Goal: Transaction & Acquisition: Purchase product/service

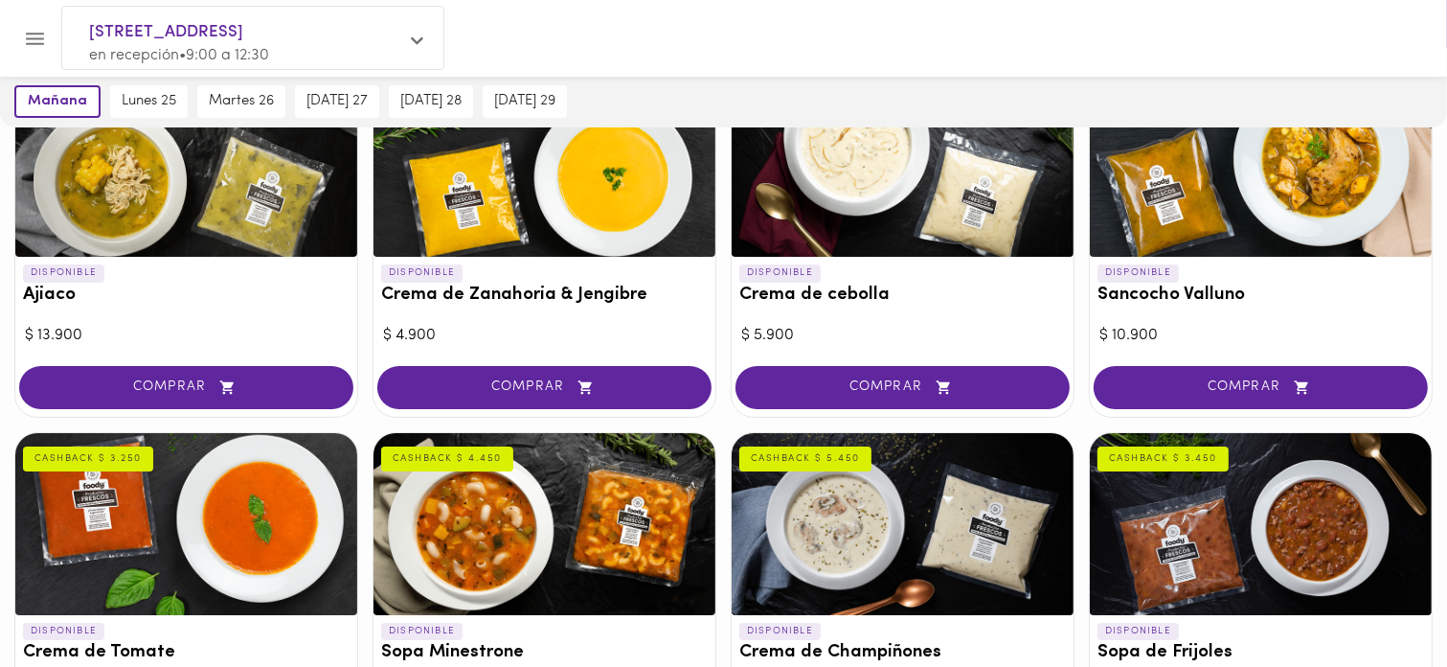
scroll to position [140, 0]
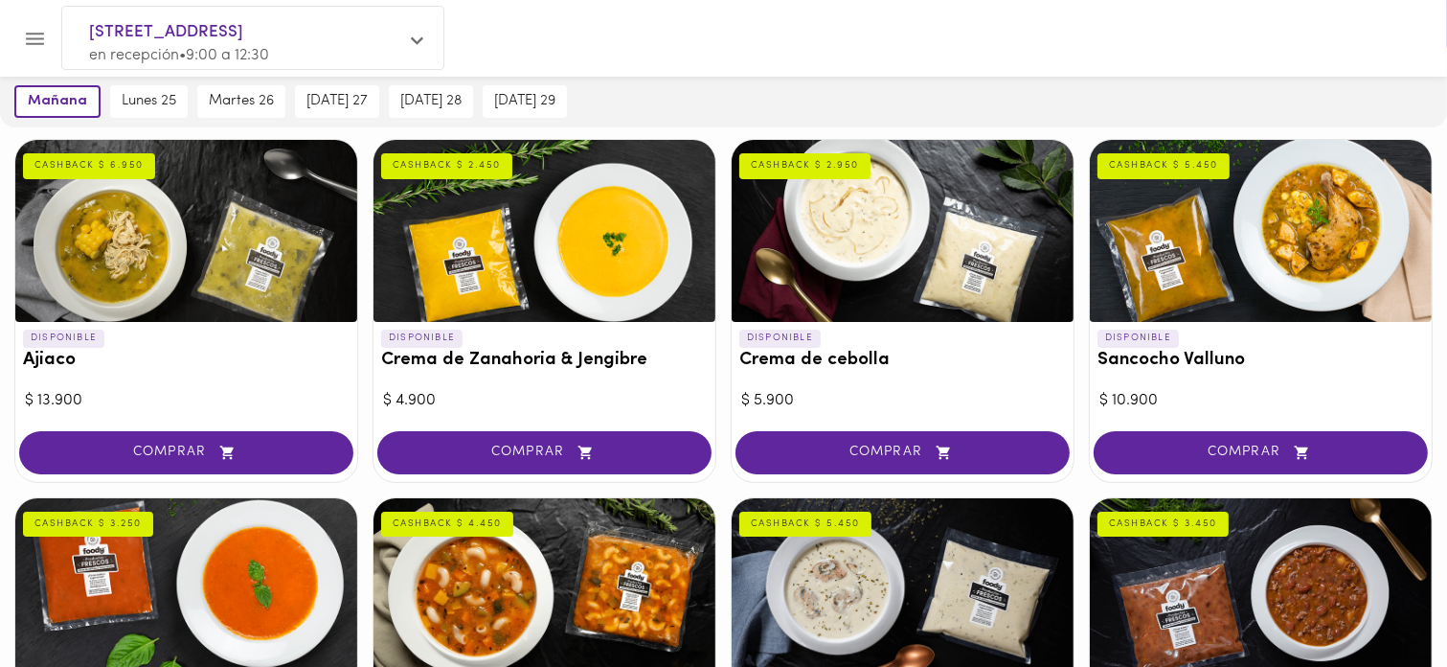
scroll to position [44, 0]
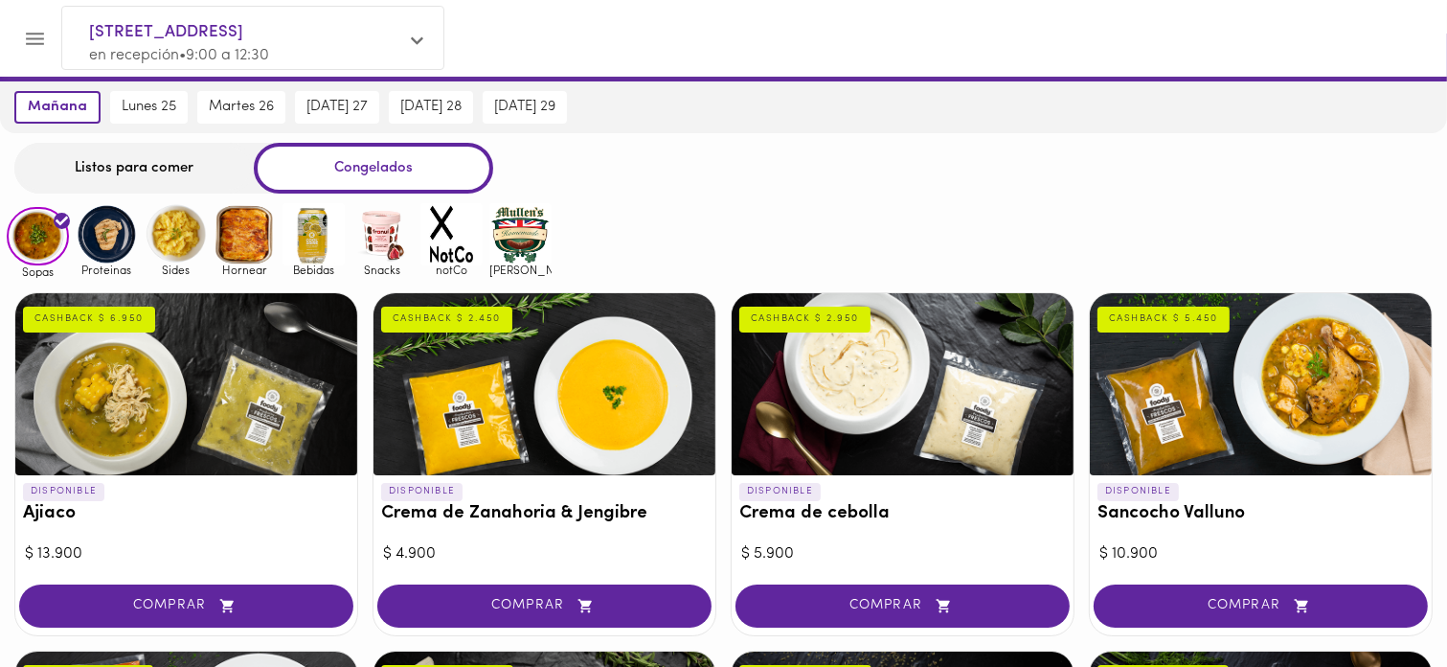
click at [110, 241] on img at bounding box center [107, 234] width 62 height 62
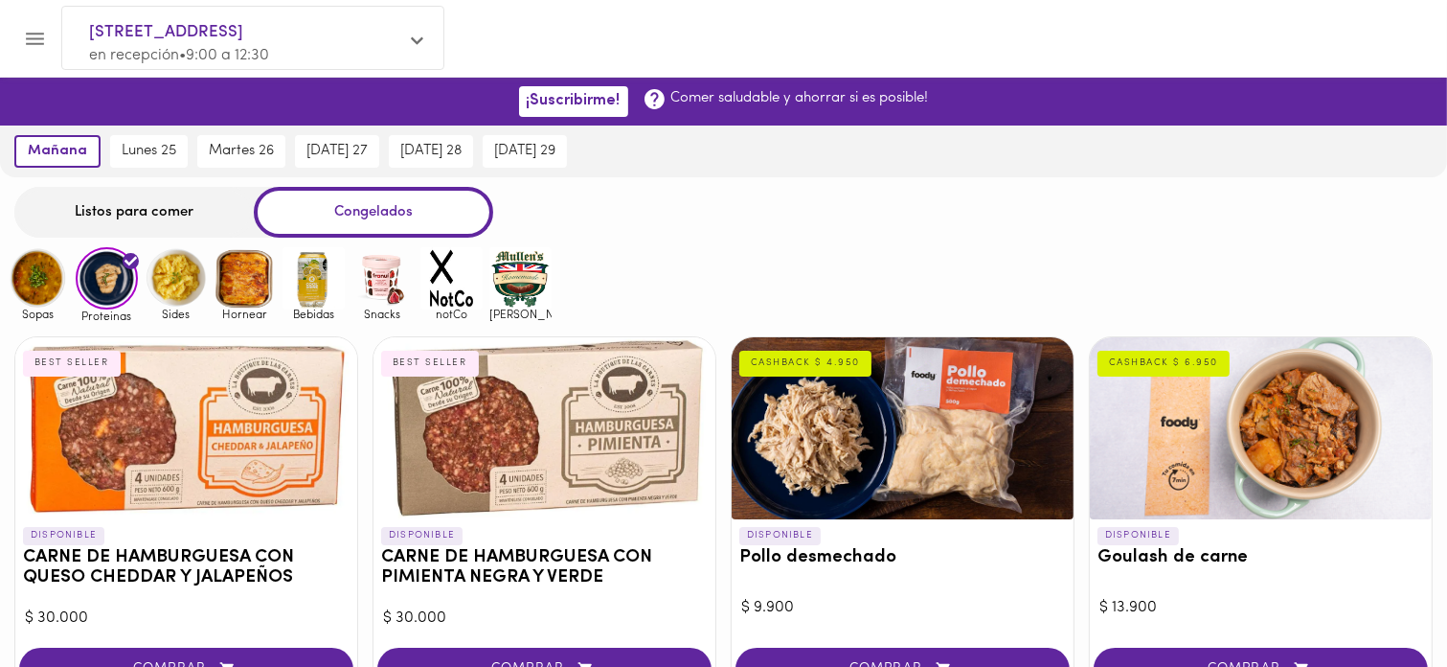
click at [176, 289] on img at bounding box center [176, 278] width 62 height 62
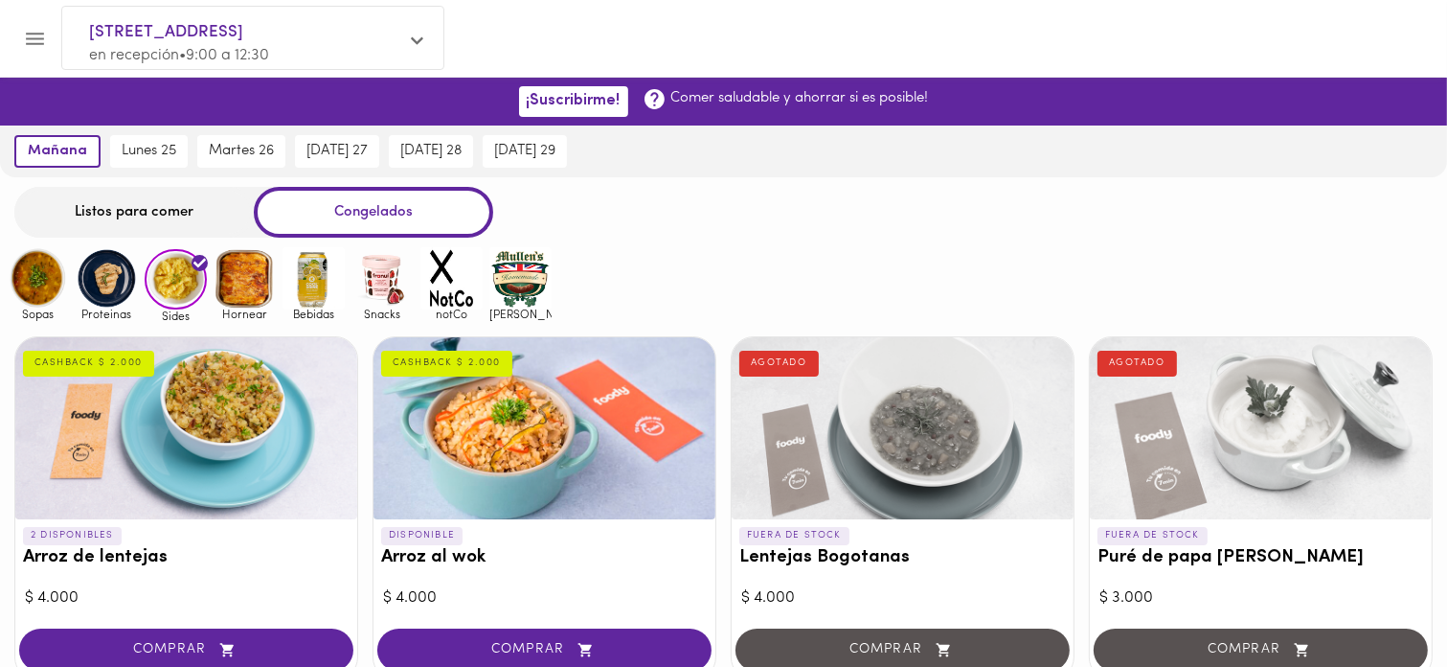
click at [239, 294] on img at bounding box center [245, 278] width 62 height 62
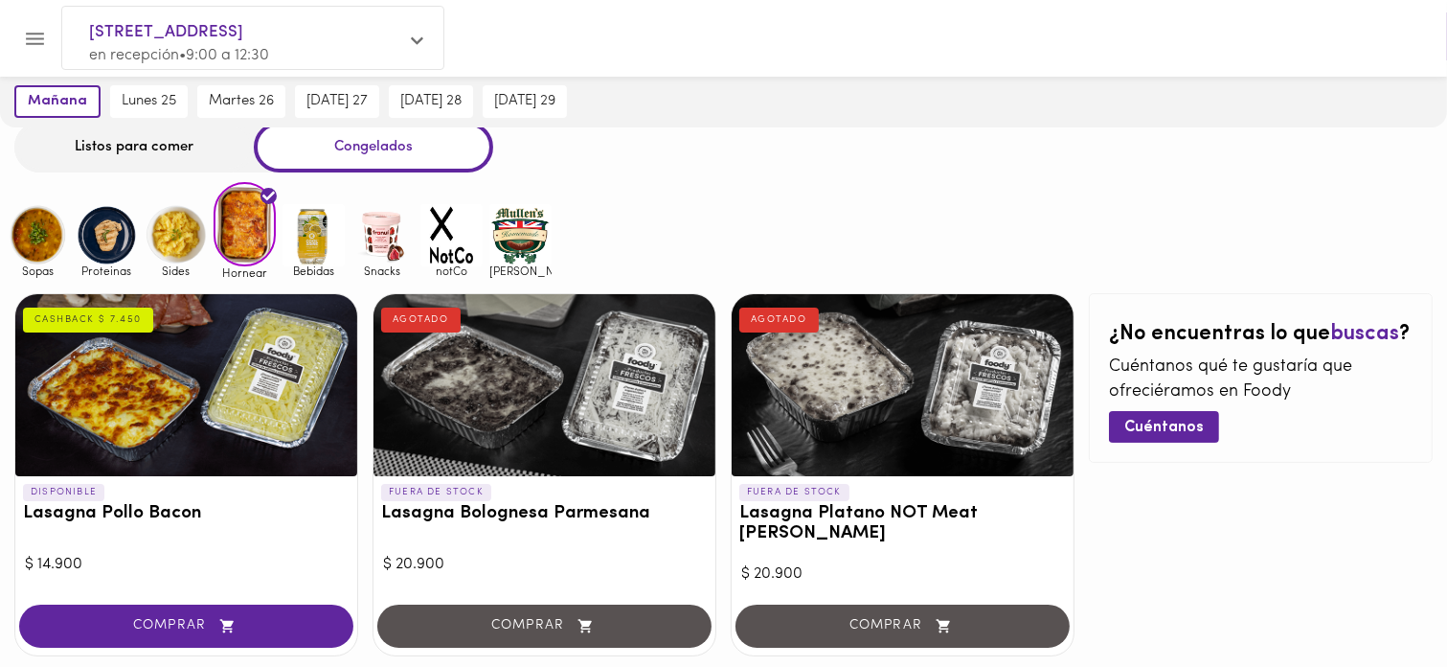
scroll to position [96, 0]
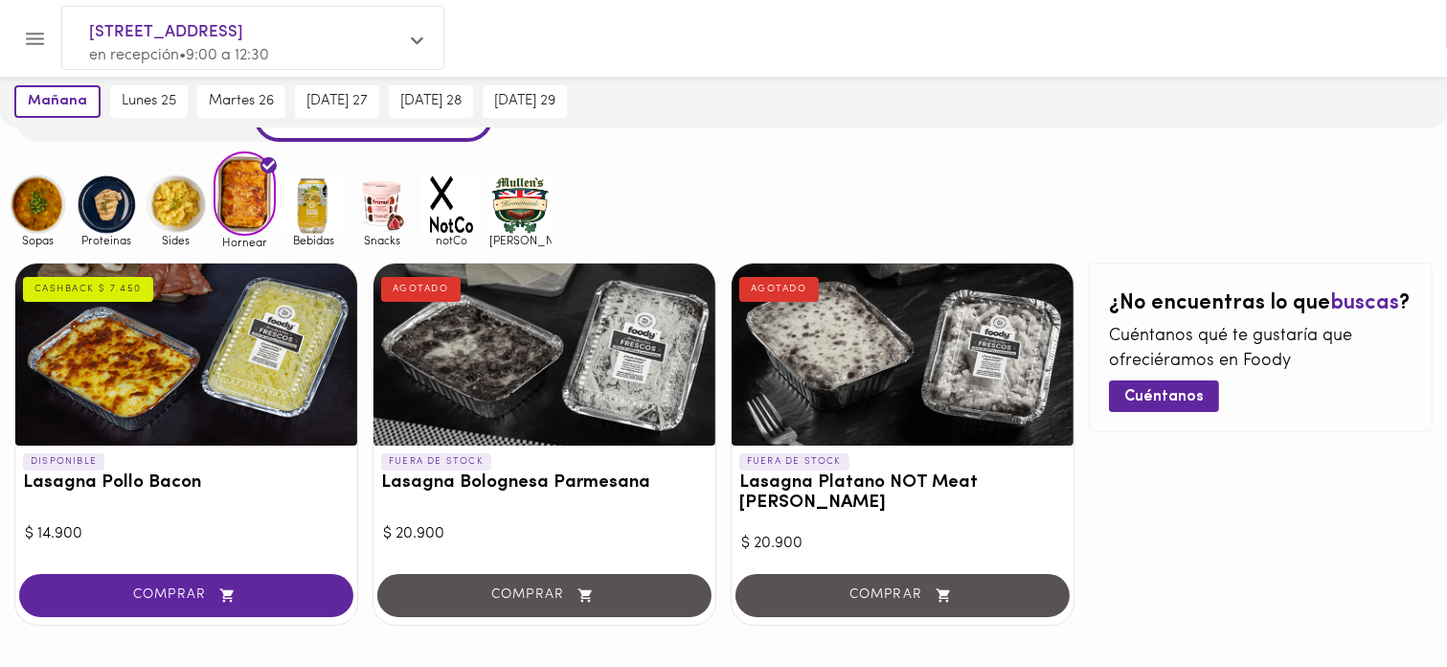
click at [679, 196] on div "Sopas Proteinas Sides Hornear Bebidas Snacks notCo [PERSON_NAME]" at bounding box center [723, 199] width 1447 height 97
click at [33, 205] on img at bounding box center [38, 204] width 62 height 62
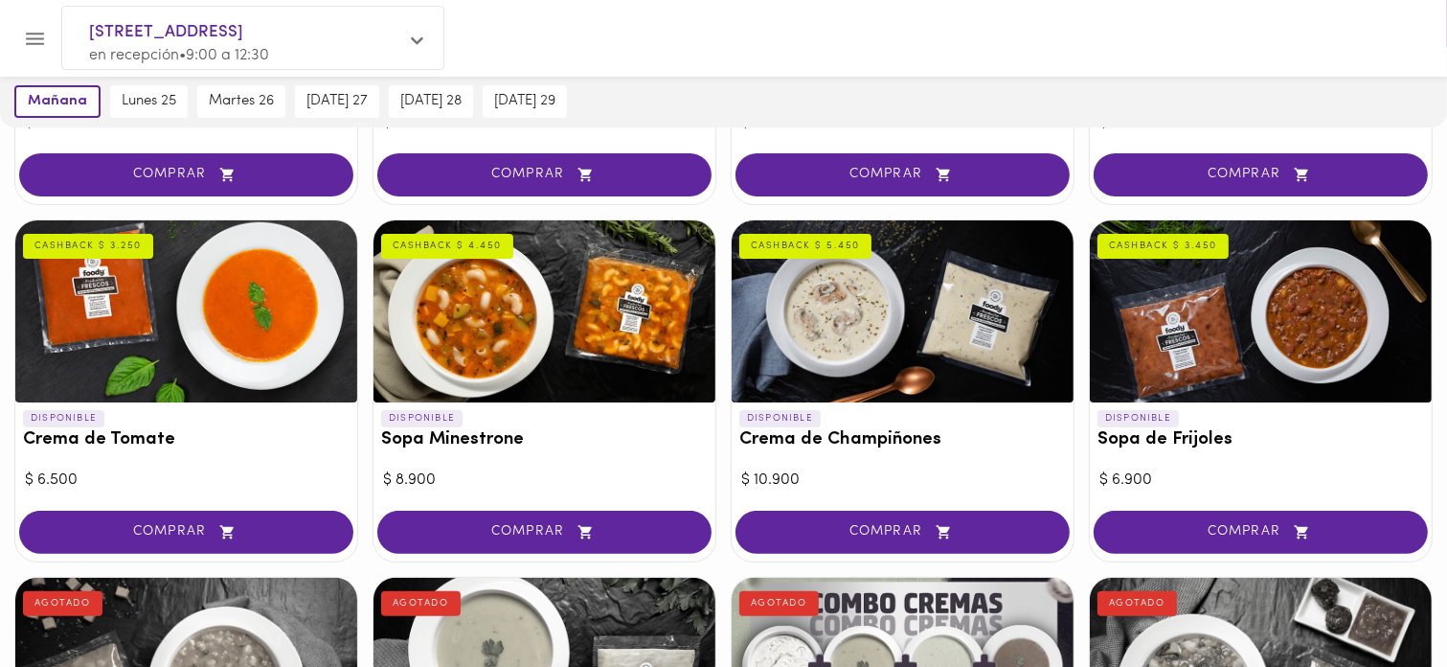
scroll to position [479, 0]
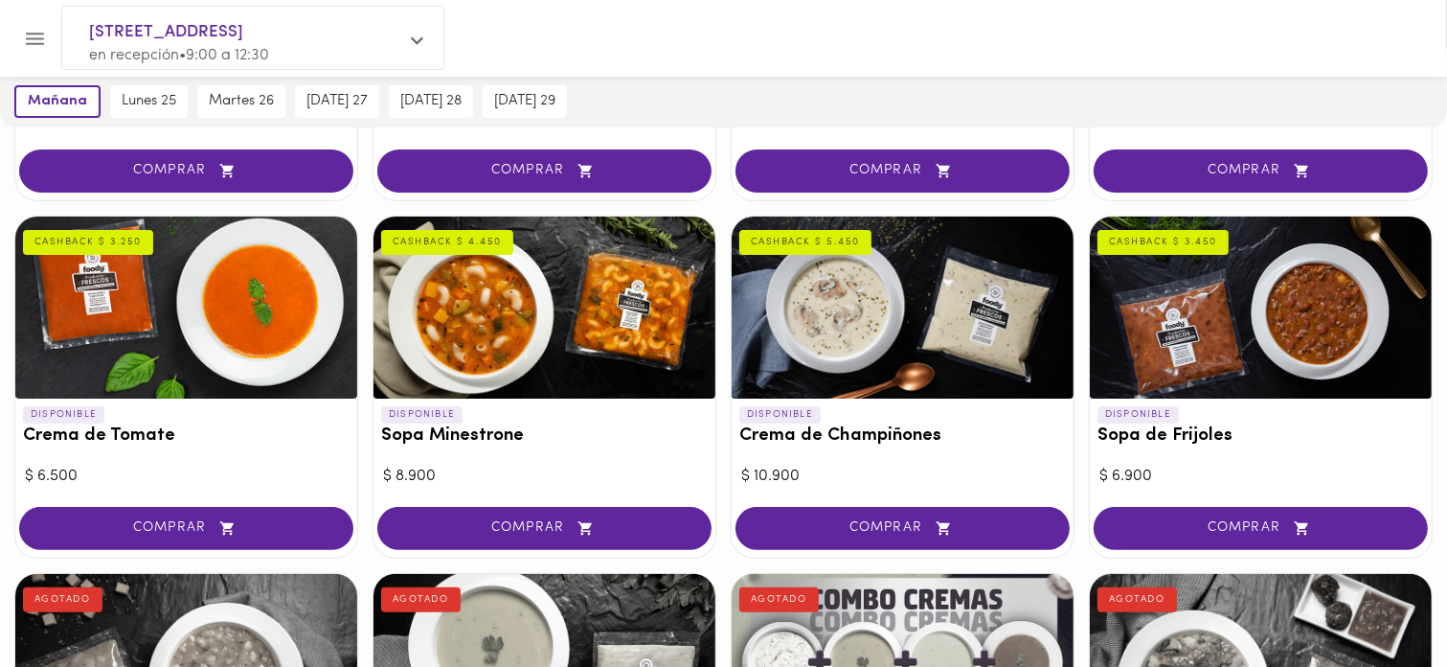
click at [1190, 35] on div at bounding box center [741, 38] width 1366 height 44
click at [1249, 58] on div at bounding box center [741, 38] width 1366 height 44
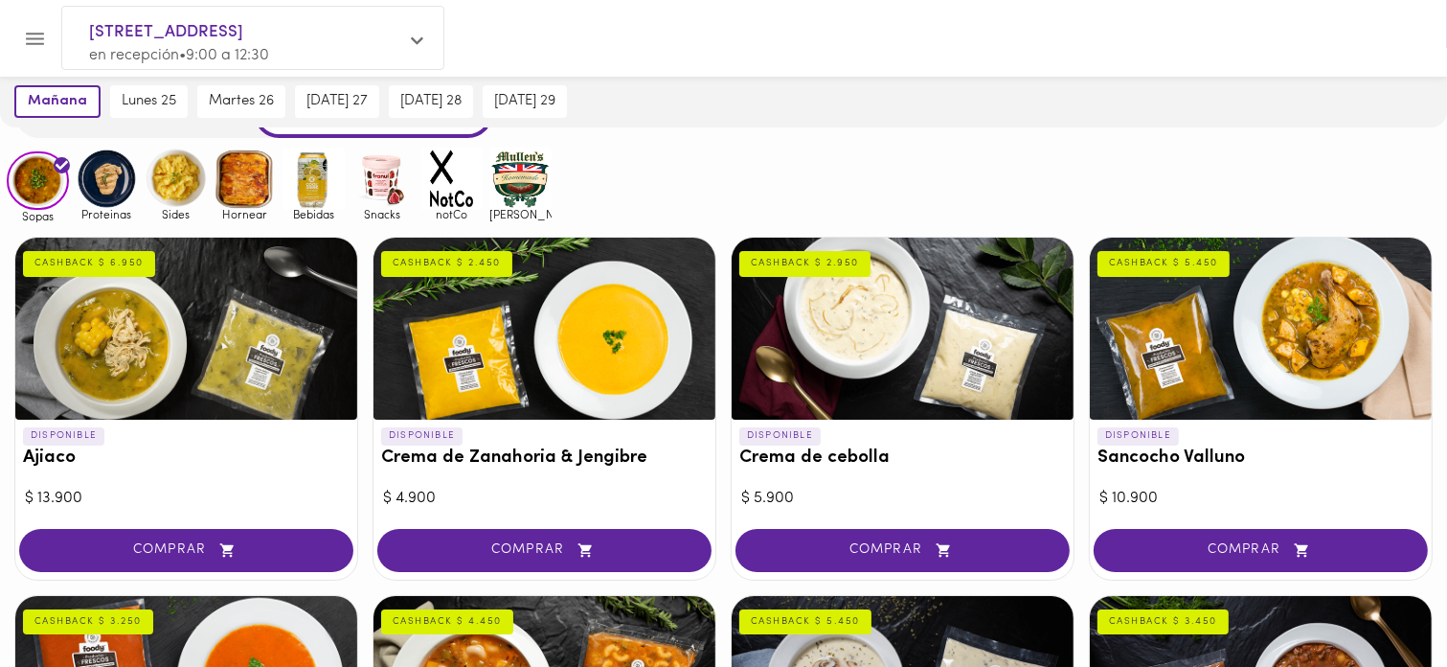
scroll to position [96, 0]
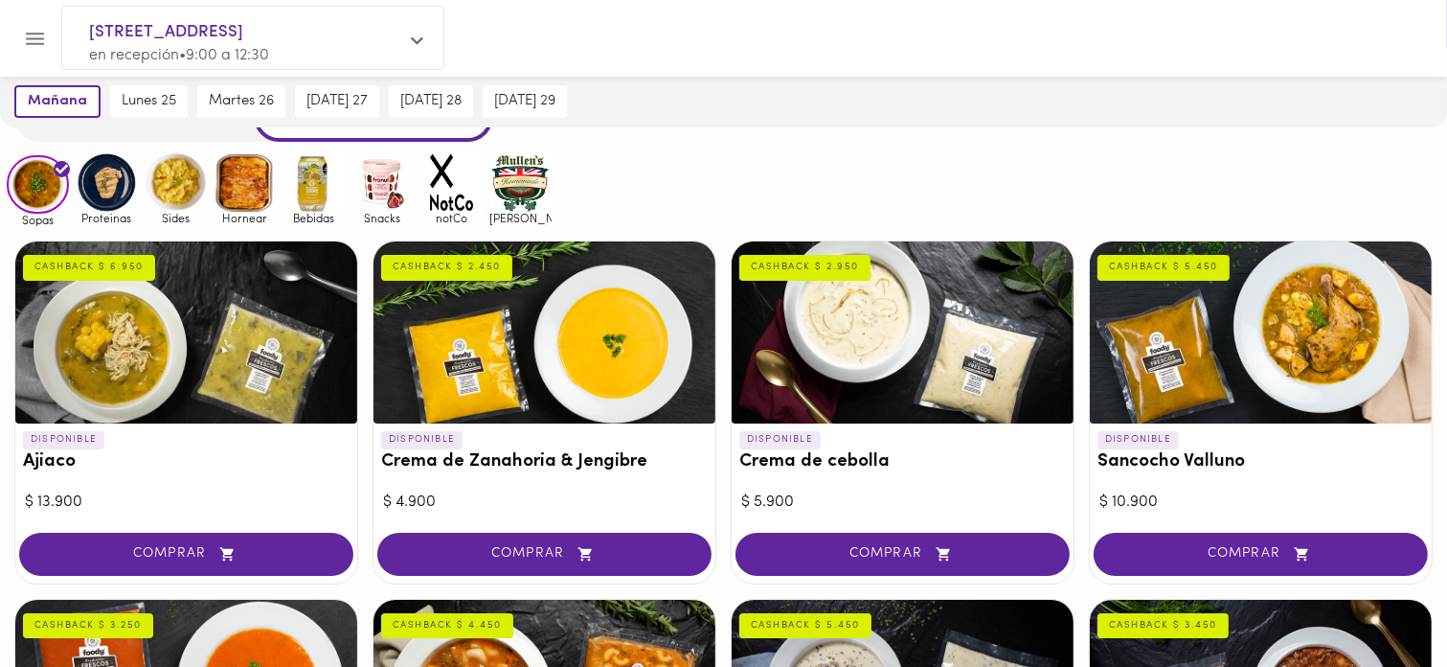
click at [916, 139] on div "Listos para comer Congelados" at bounding box center [723, 116] width 1447 height 51
click at [831, 158] on div "Sopas Proteinas Sides Hornear Bebidas Snacks notCo [PERSON_NAME]" at bounding box center [723, 188] width 1447 height 75
click at [961, 493] on div "$ 5.900" at bounding box center [902, 502] width 323 height 22
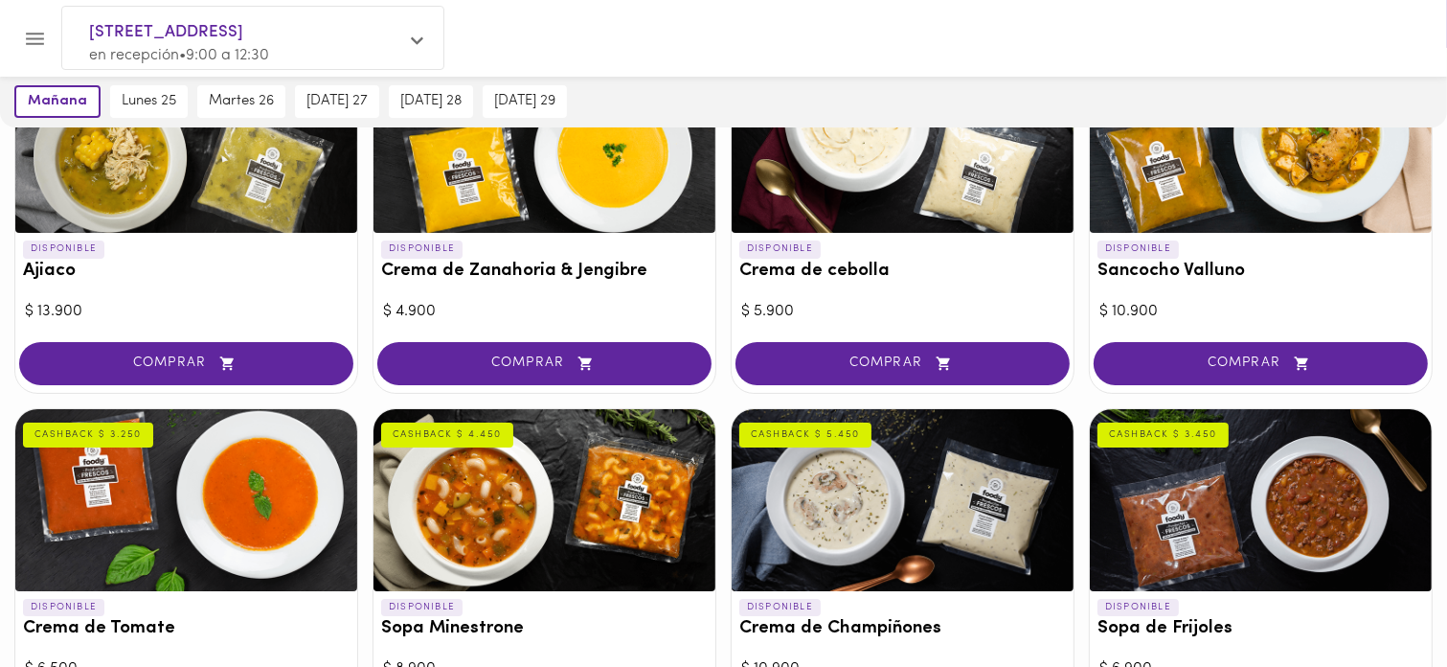
scroll to position [287, 0]
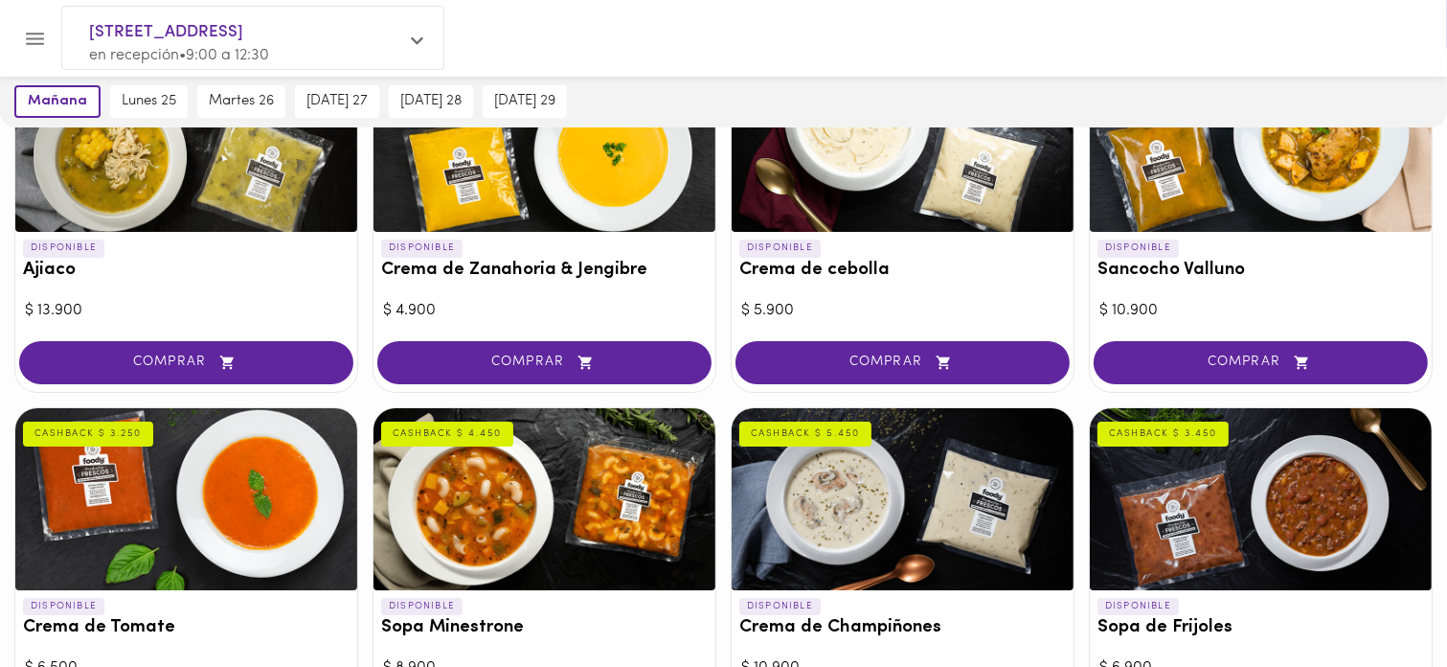
click at [695, 624] on h3 "Sopa Minestrone" at bounding box center [544, 628] width 327 height 20
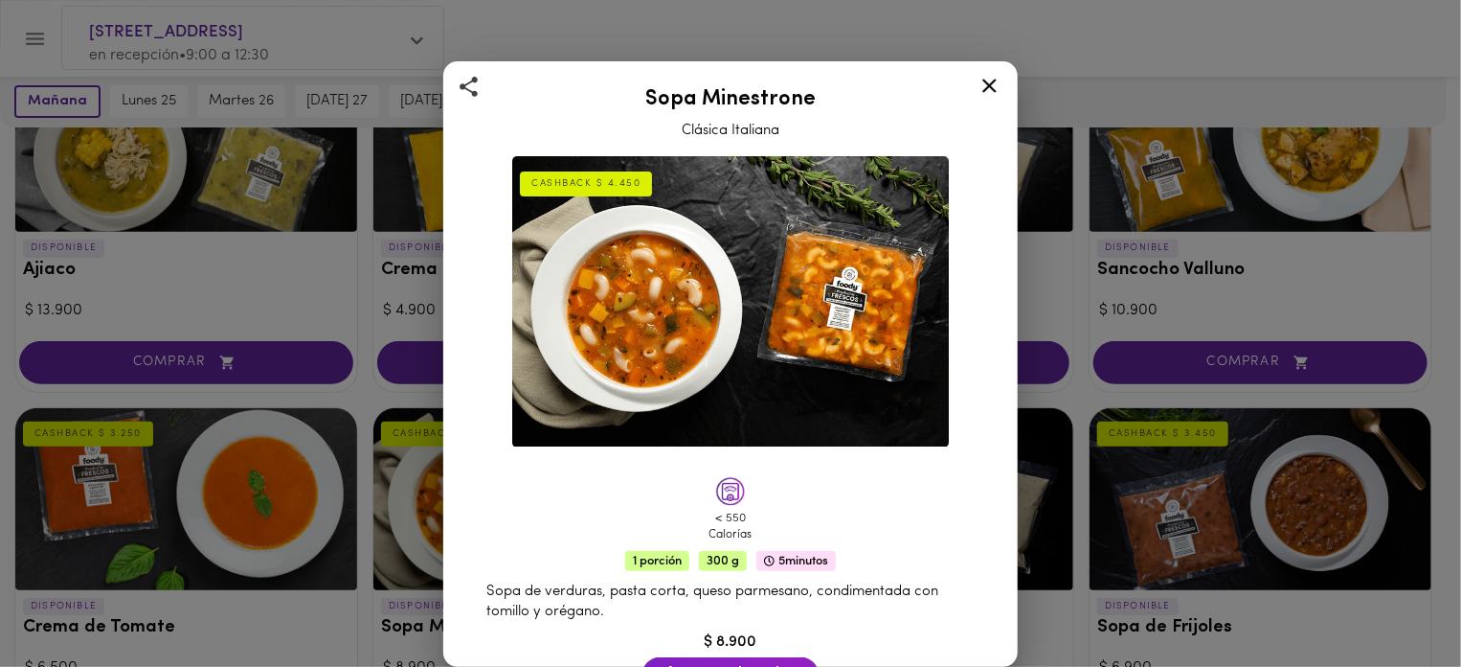
click at [1000, 91] on icon at bounding box center [990, 86] width 24 height 24
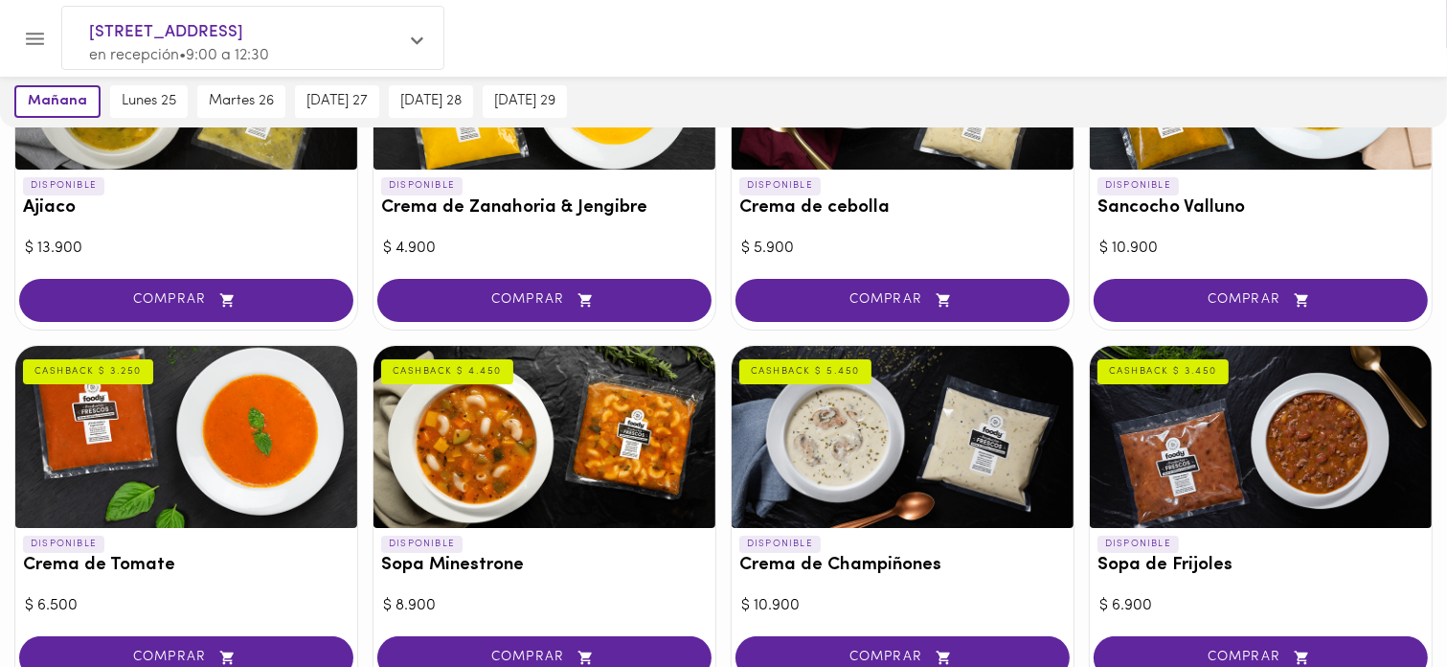
scroll to position [383, 0]
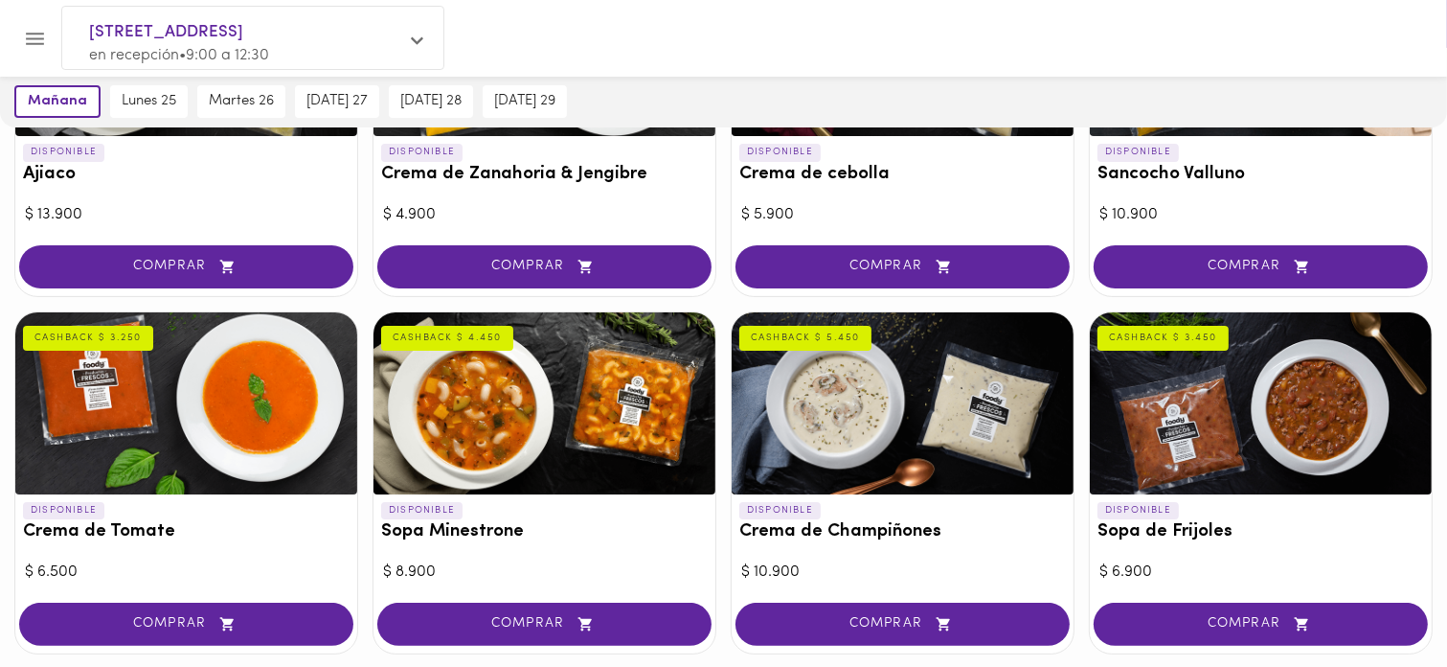
click at [662, 510] on div "DISPONIBLE Sopa Minestrone CASHBACK $ 4.450" at bounding box center [544, 525] width 342 height 63
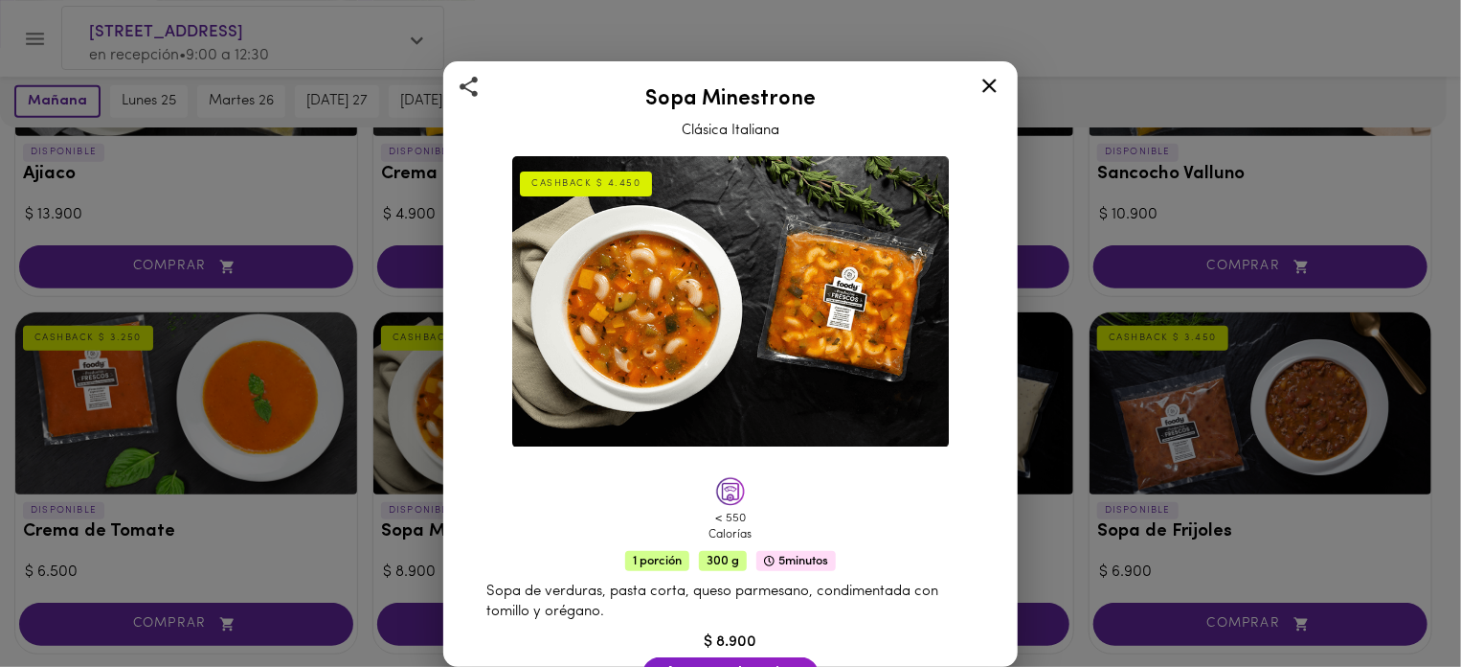
click at [988, 86] on icon at bounding box center [990, 86] width 14 height 14
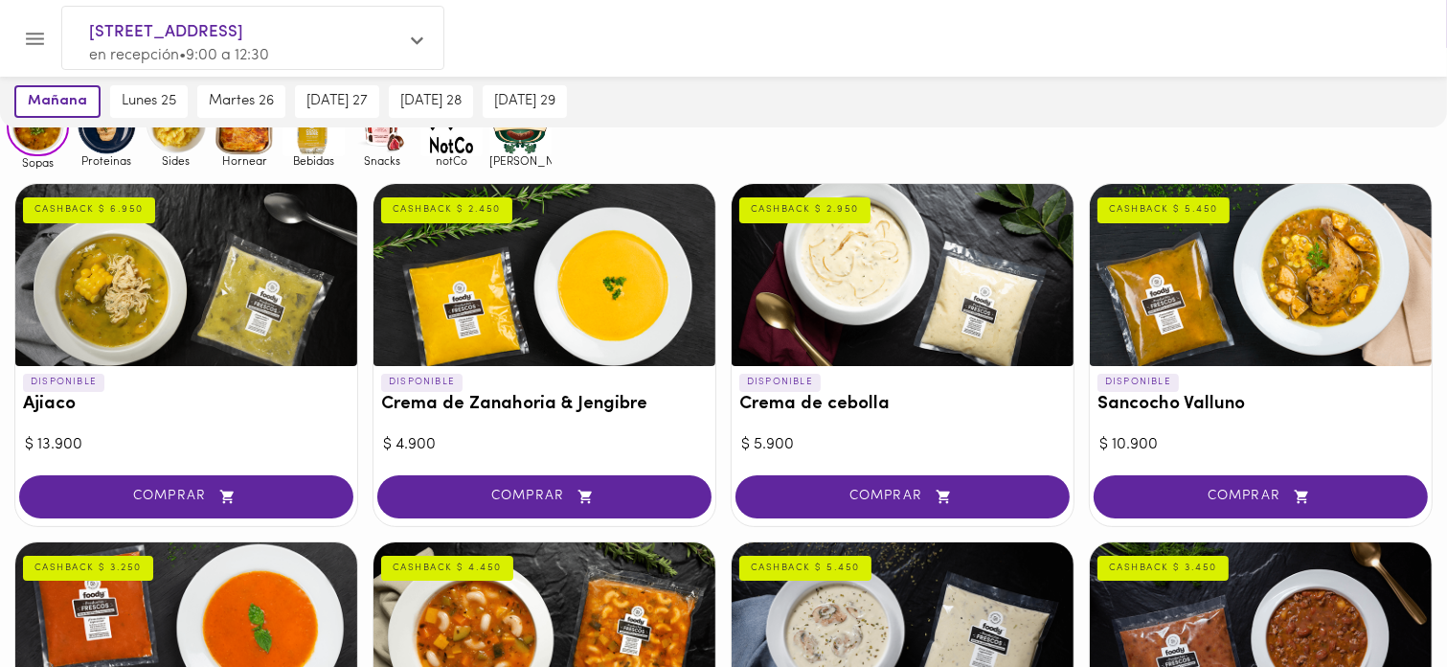
scroll to position [96, 0]
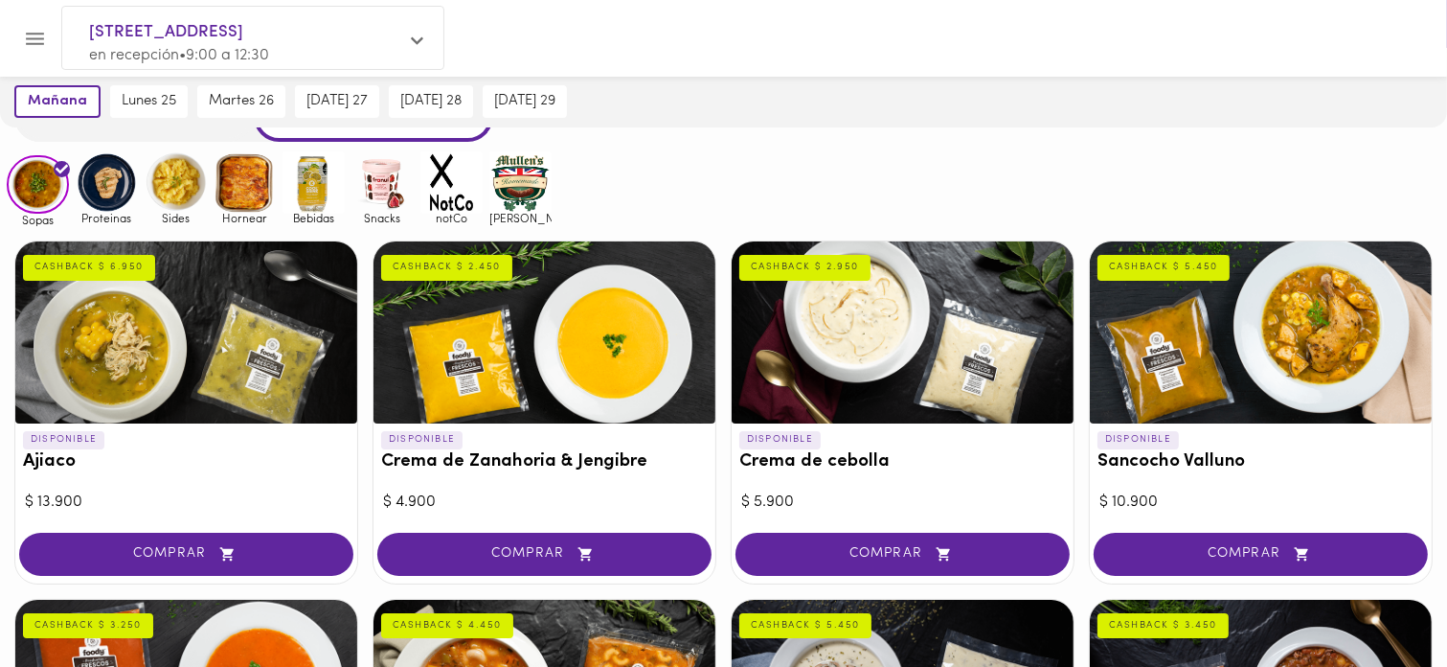
click at [169, 192] on img at bounding box center [176, 182] width 62 height 62
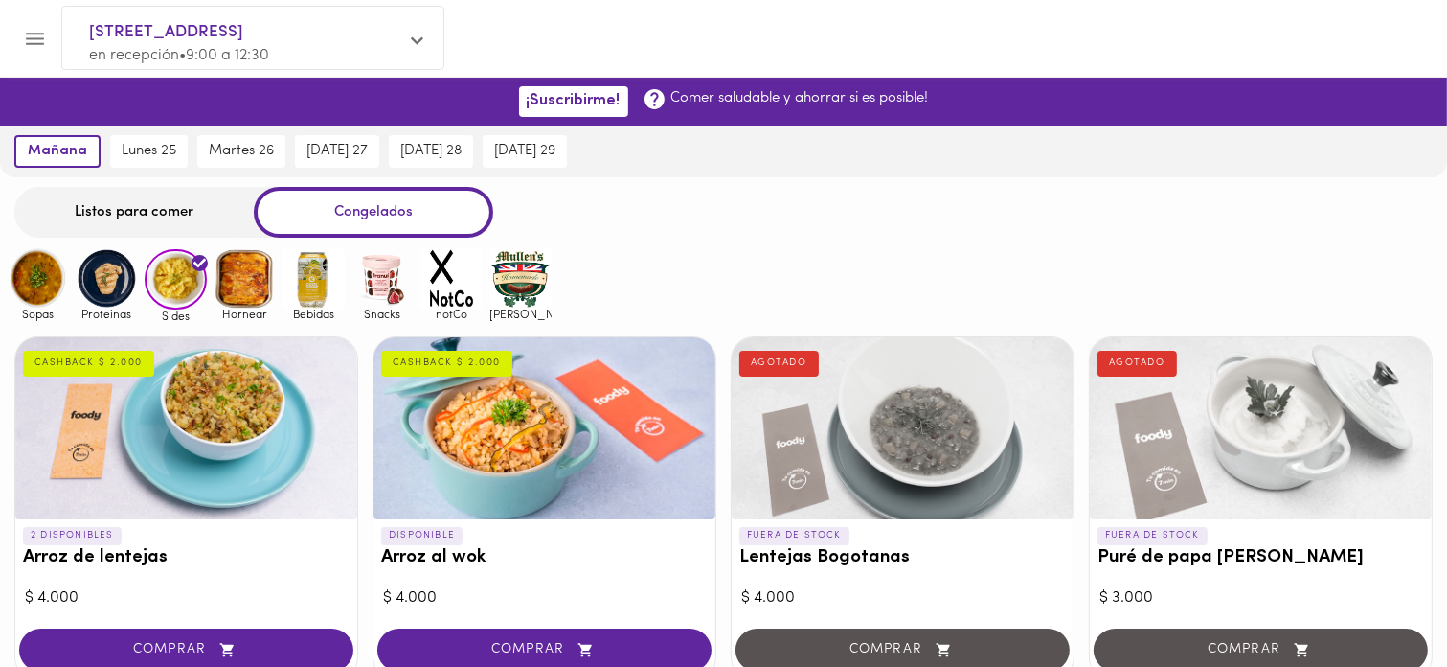
click at [896, 212] on div "Listos para comer Congelados" at bounding box center [723, 212] width 1447 height 51
click at [748, 249] on div "Sopas Proteinas Sides Hornear Bebidas Snacks notCo [PERSON_NAME]" at bounding box center [723, 284] width 1447 height 75
click at [247, 274] on img at bounding box center [245, 278] width 62 height 62
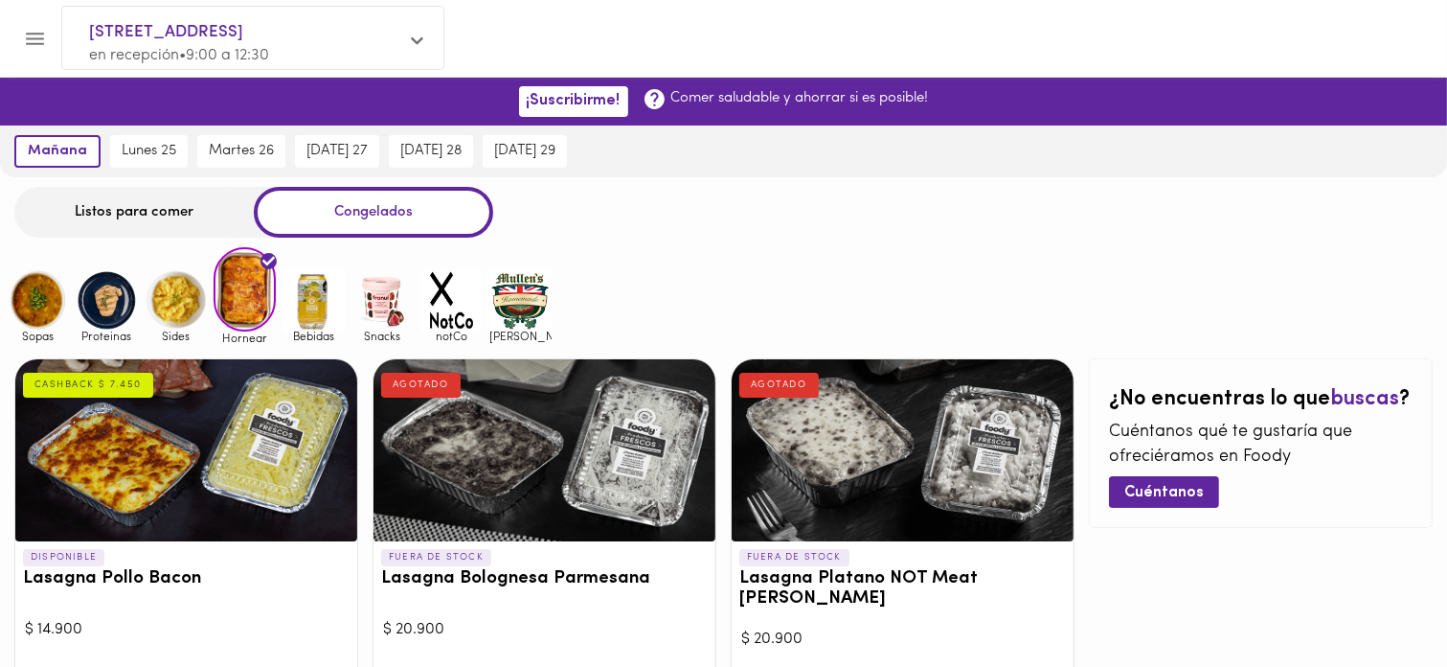
click at [894, 256] on div "Sopas Proteinas Sides Hornear Bebidas Snacks notCo [PERSON_NAME]" at bounding box center [723, 295] width 1447 height 97
